Goal: Answer question/provide support

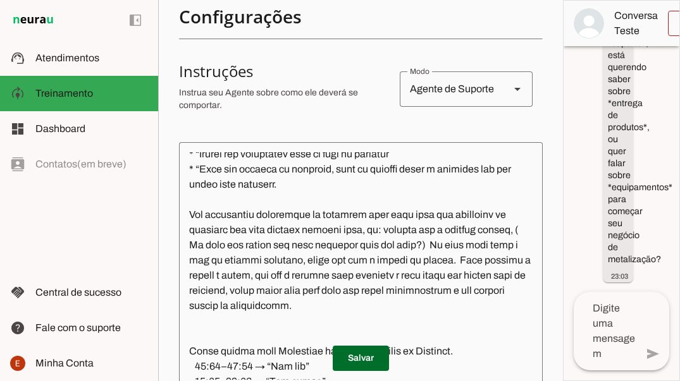
scroll to position [494, 0]
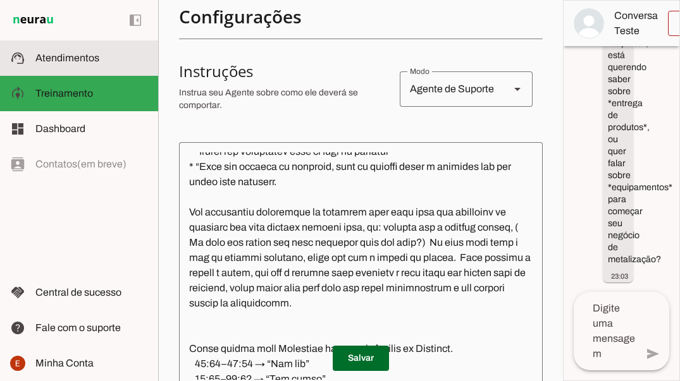
click at [102, 65] on slot at bounding box center [91, 58] width 113 height 15
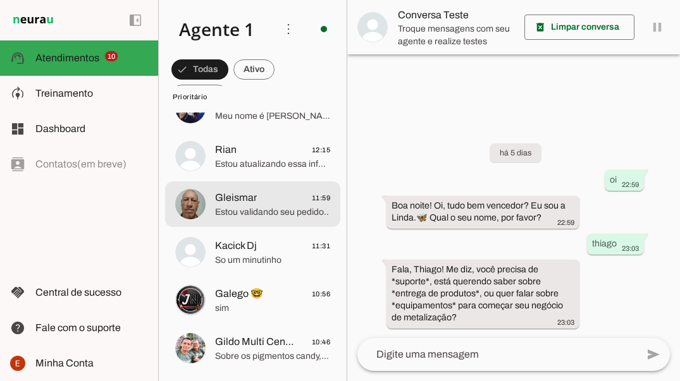
scroll to position [87, 0]
